Goal: Task Accomplishment & Management: Use online tool/utility

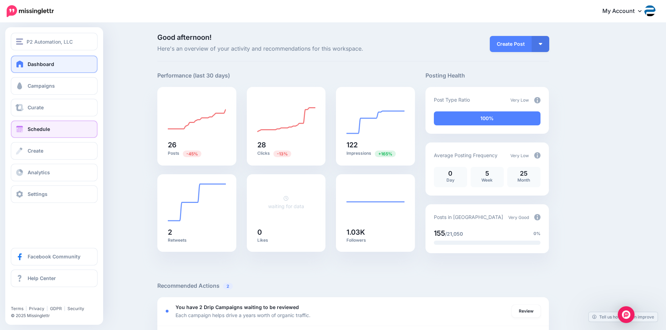
click at [50, 131] on link "Schedule" at bounding box center [54, 129] width 87 height 17
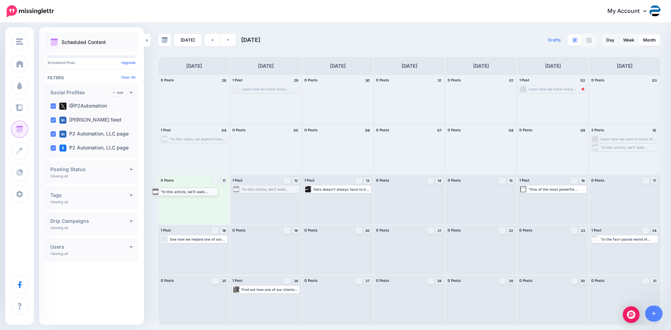
drag, startPoint x: 276, startPoint y: 190, endPoint x: 195, endPoint y: 192, distance: 81.1
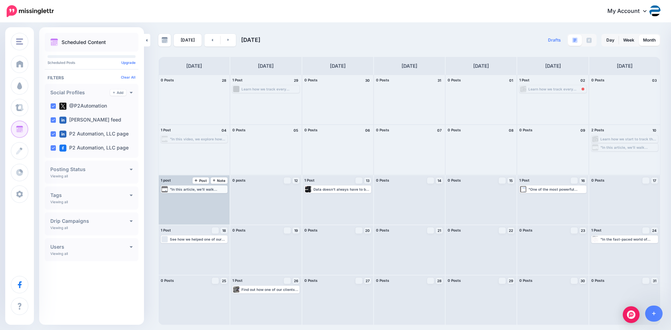
click at [203, 191] on div ""In this article, we’ll walk through the problem our client faced, how we devel…" at bounding box center [198, 189] width 57 height 4
click at [214, 197] on link "Manage Dates" at bounding box center [211, 198] width 9 height 6
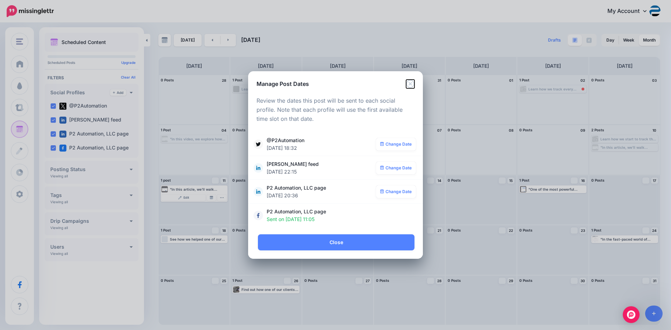
click at [409, 84] on icon "Close" at bounding box center [410, 84] width 8 height 8
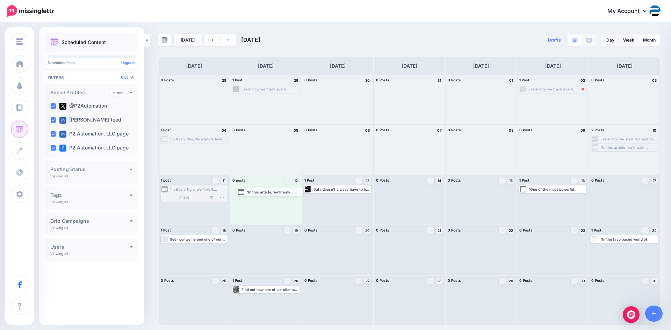
drag, startPoint x: 175, startPoint y: 189, endPoint x: 251, endPoint y: 191, distance: 76.2
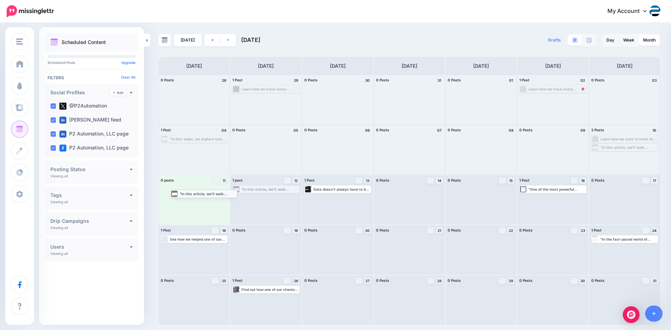
drag, startPoint x: 255, startPoint y: 190, endPoint x: 186, endPoint y: 195, distance: 69.7
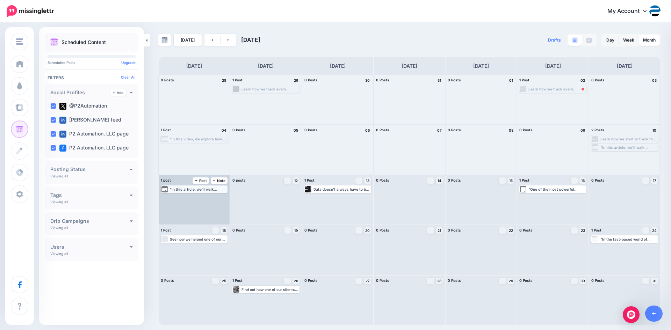
click at [193, 191] on div ""In this article, we’ll walk through the problem our client faced, how we devel…" at bounding box center [193, 189] width 65 height 6
click at [211, 199] on img at bounding box center [211, 197] width 3 height 3
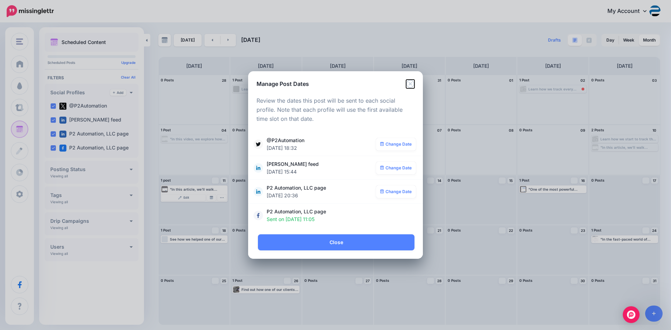
click at [409, 85] on icon "Close" at bounding box center [410, 84] width 8 height 8
